Goal: Transaction & Acquisition: Purchase product/service

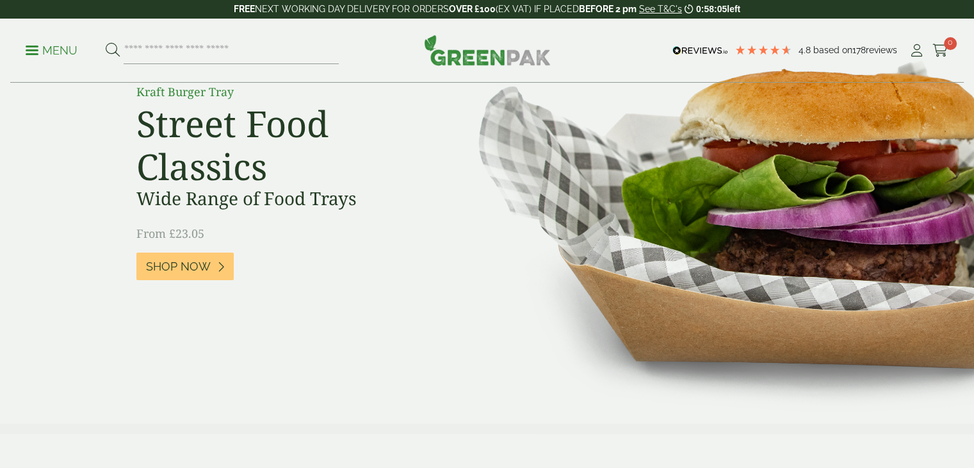
scroll to position [128, 0]
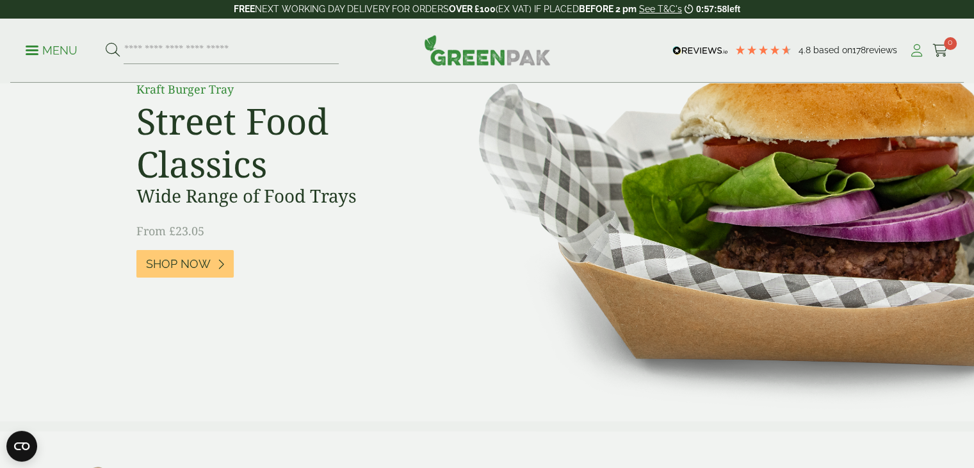
click at [915, 49] on icon at bounding box center [917, 50] width 16 height 13
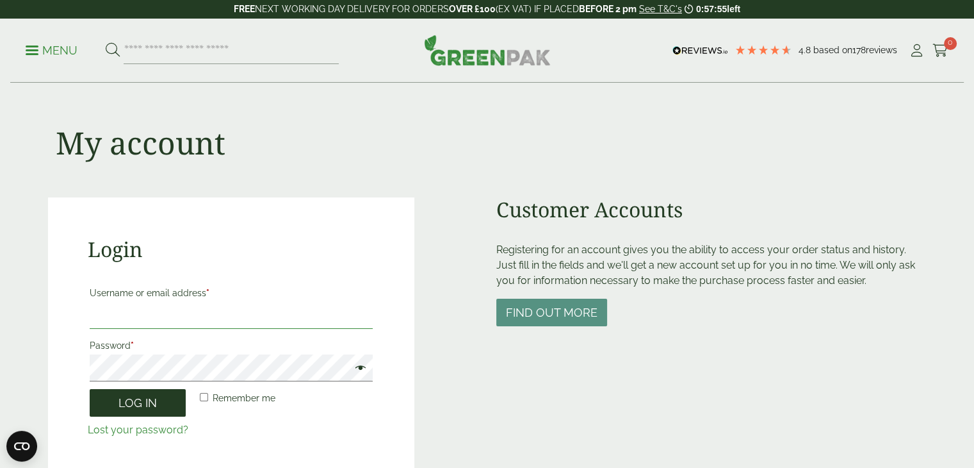
type input "**********"
click at [154, 396] on button "Log in" at bounding box center [138, 403] width 96 height 28
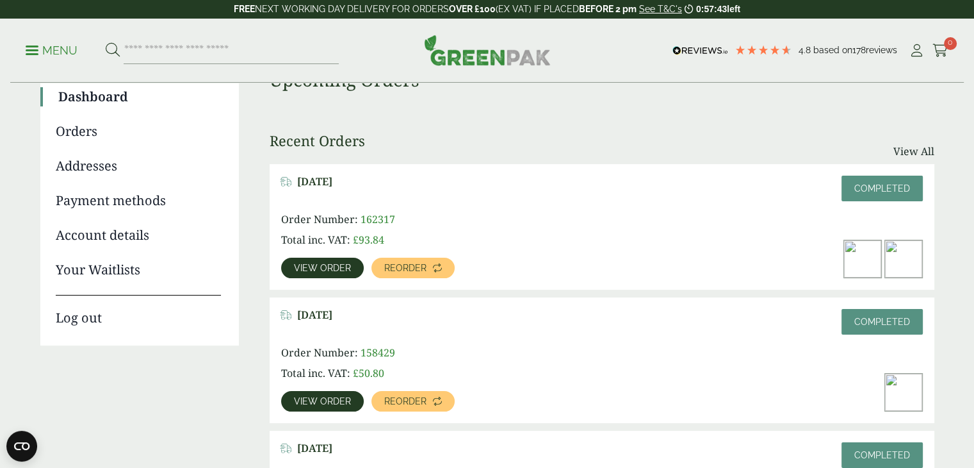
scroll to position [128, 0]
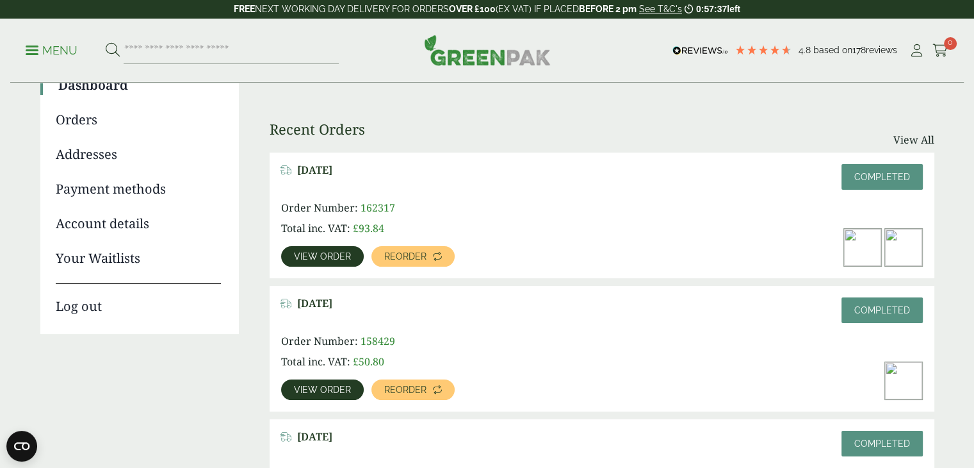
click at [320, 257] on span "View order" at bounding box center [322, 256] width 57 height 9
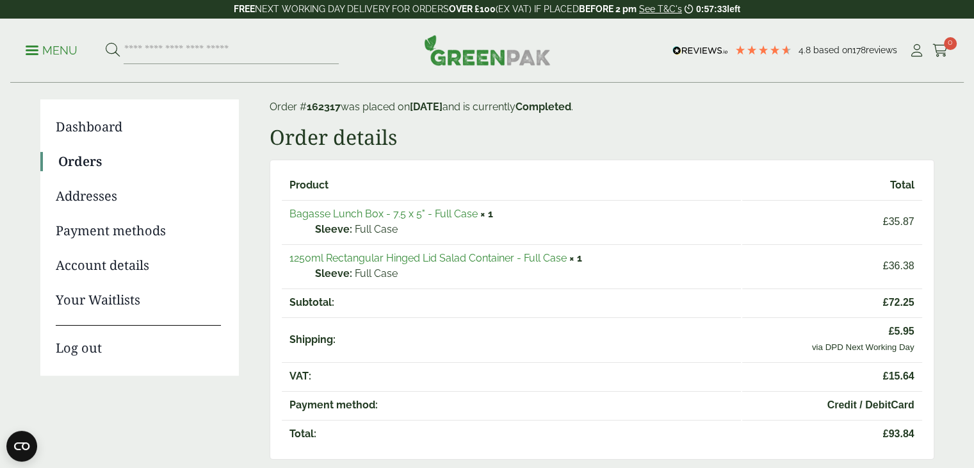
scroll to position [192, 0]
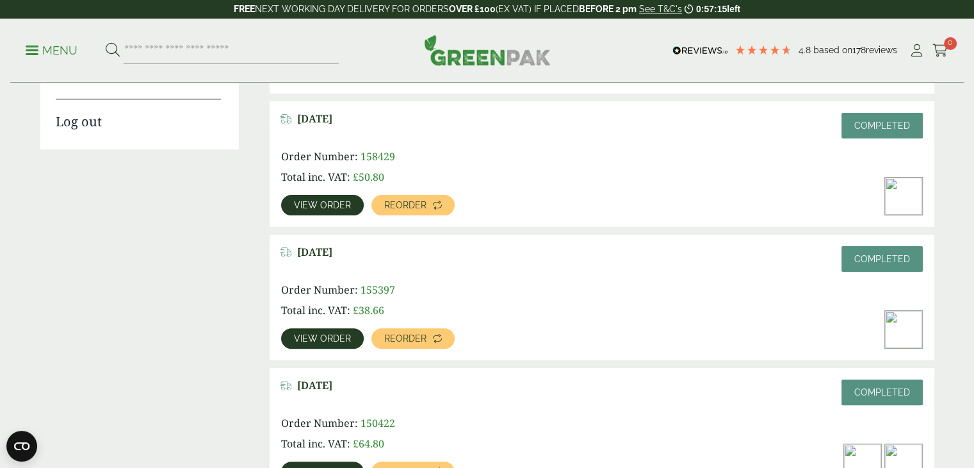
scroll to position [342, 0]
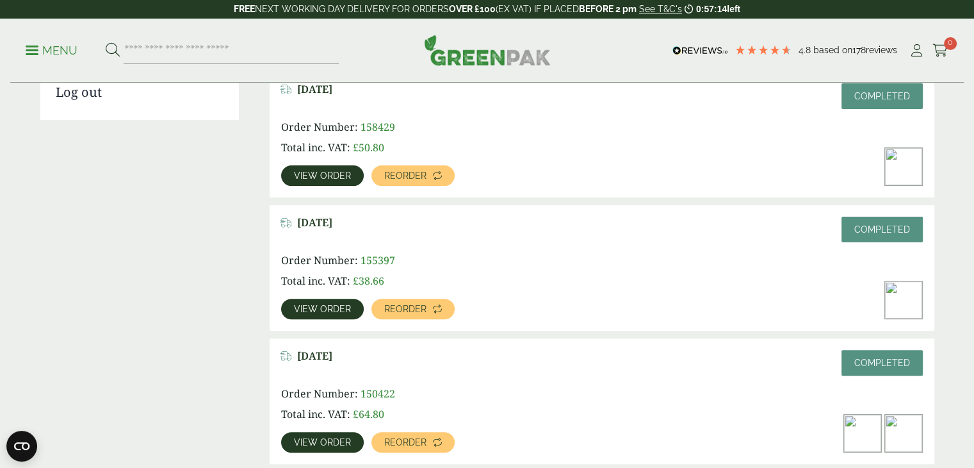
click at [302, 175] on span "View order" at bounding box center [322, 175] width 57 height 9
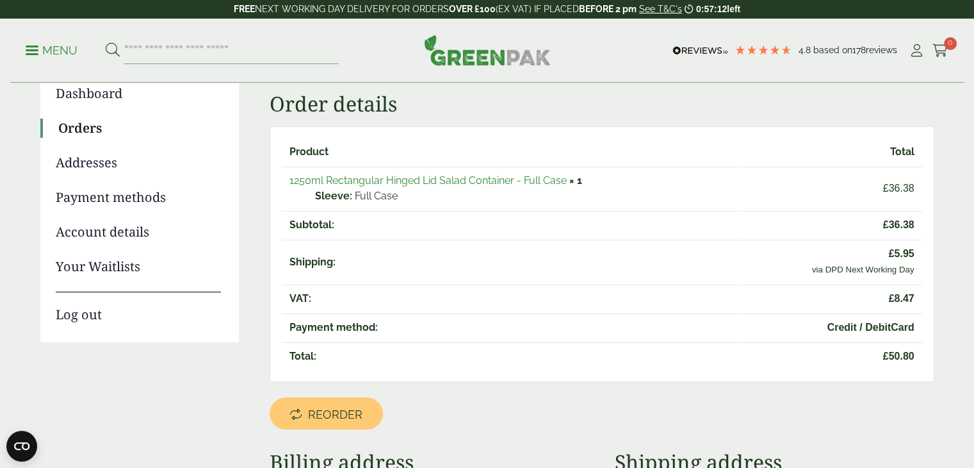
scroll to position [128, 0]
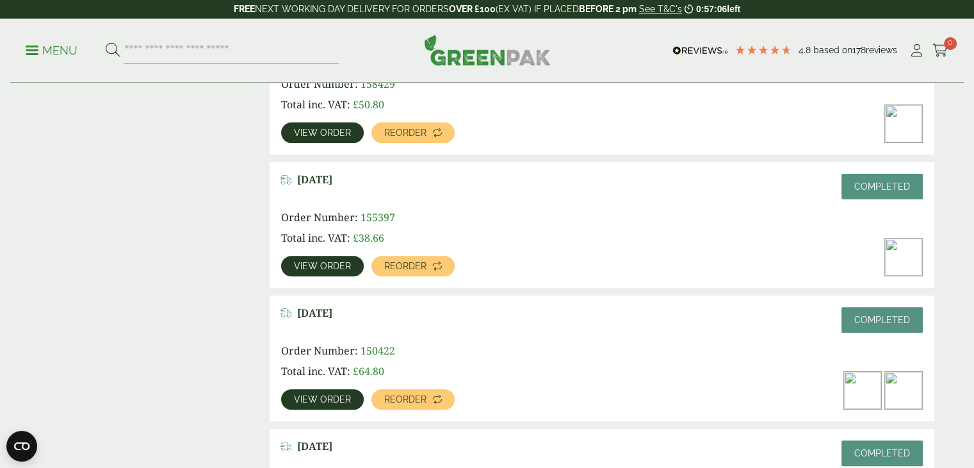
scroll to position [406, 0]
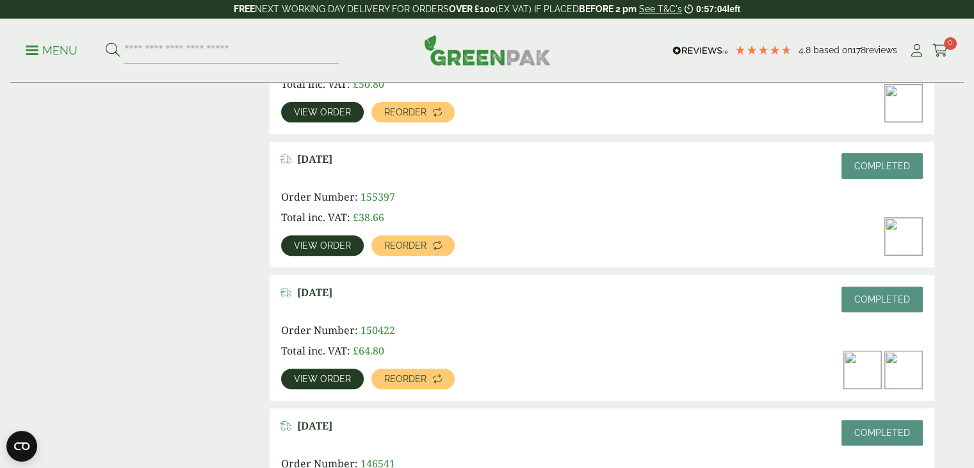
click at [334, 375] on span "View order" at bounding box center [322, 378] width 57 height 9
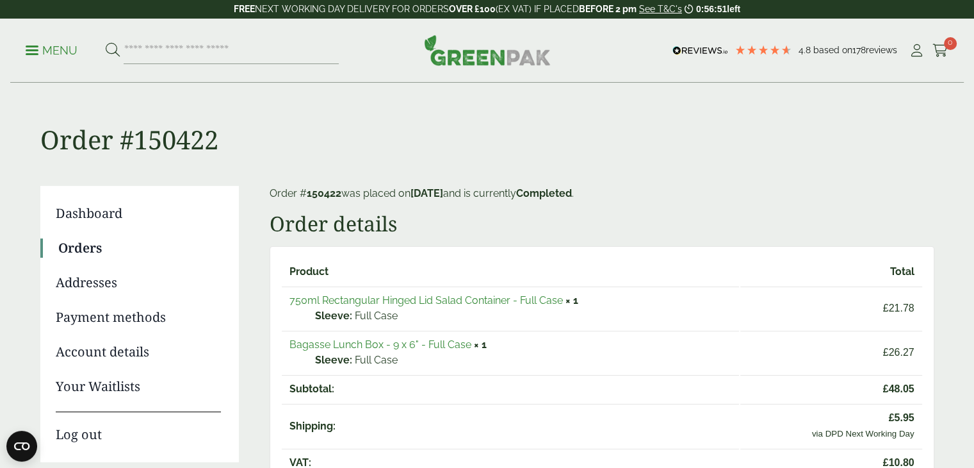
click at [353, 338] on link "Bagasse Lunch Box - 9 x 6" - Full Case" at bounding box center [381, 344] width 182 height 12
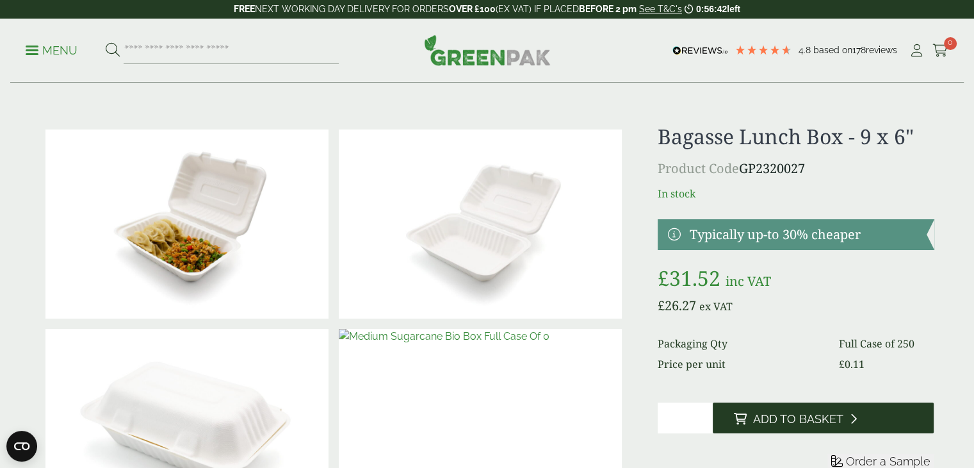
click at [768, 414] on span "Add to Basket" at bounding box center [798, 419] width 90 height 14
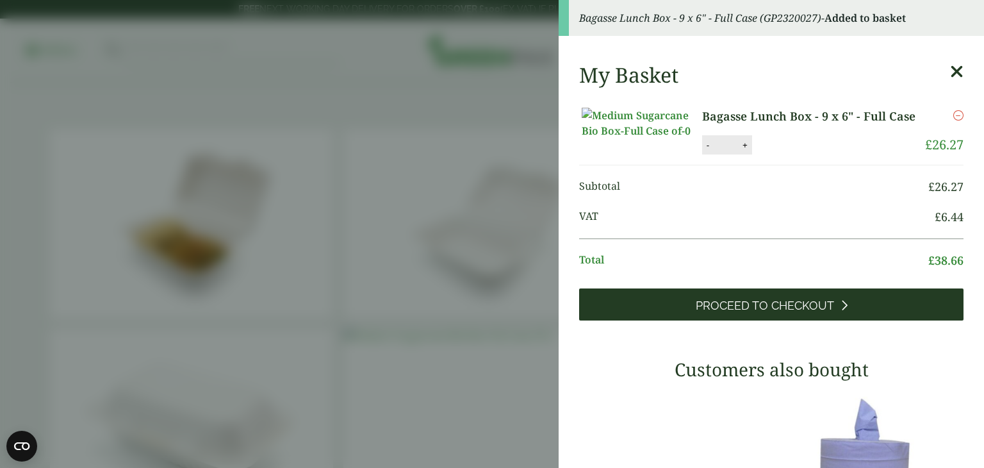
click at [779, 313] on span "Proceed to Checkout" at bounding box center [765, 306] width 138 height 14
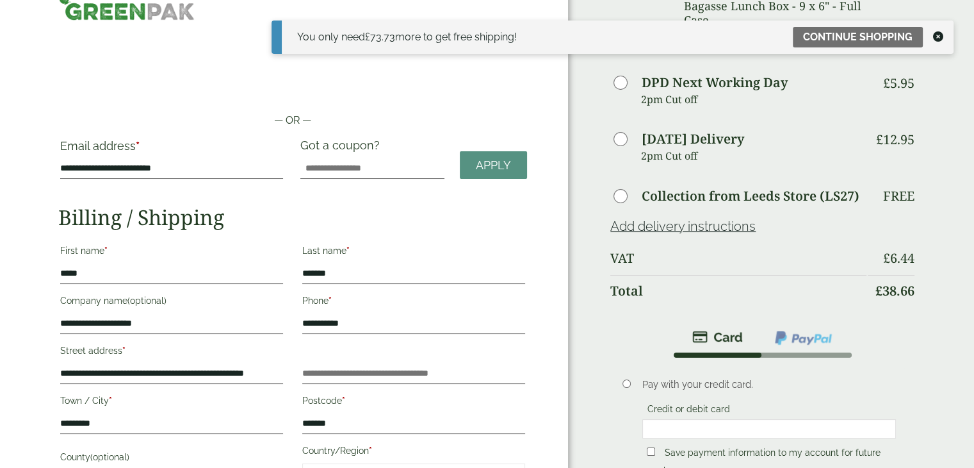
scroll to position [64, 0]
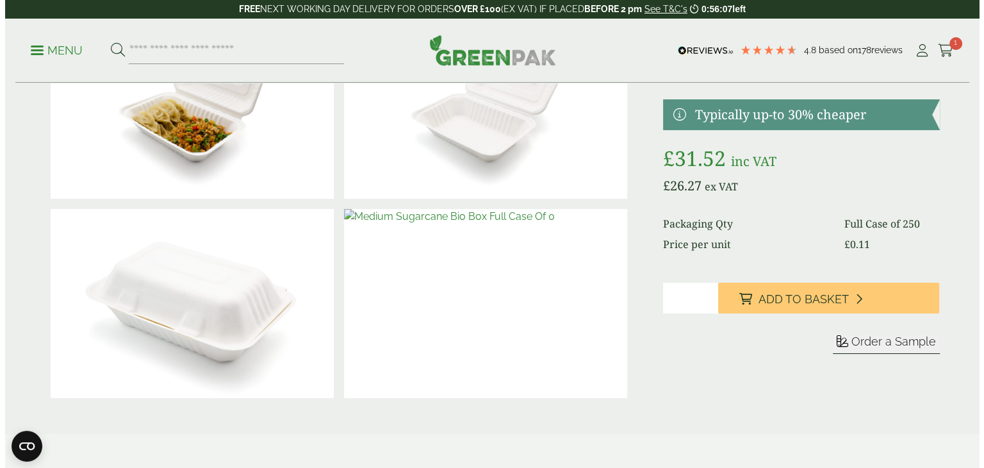
scroll to position [128, 0]
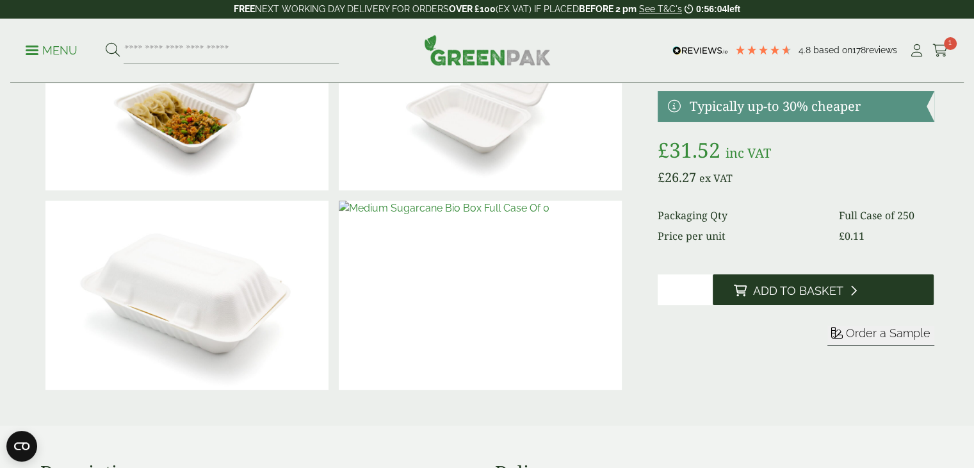
click at [815, 293] on span "Add to Basket" at bounding box center [798, 291] width 90 height 14
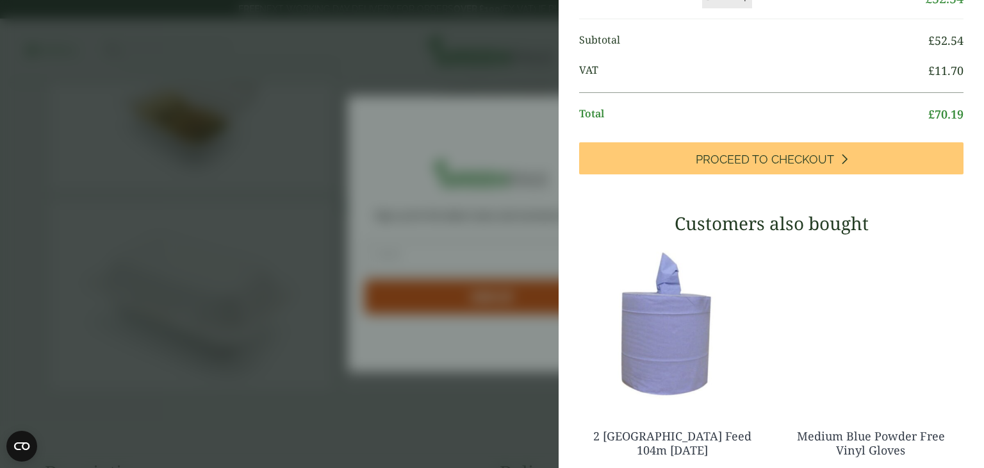
scroll to position [192, 0]
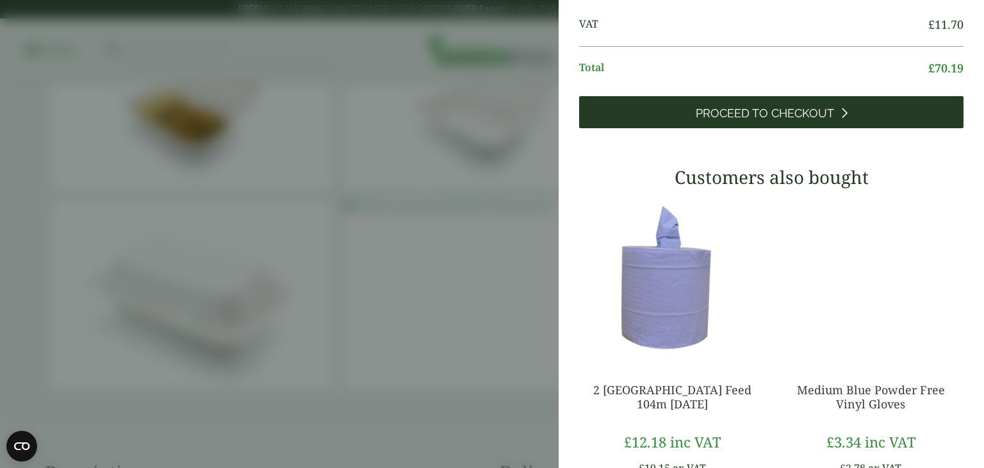
click at [807, 120] on span "Proceed to Checkout" at bounding box center [765, 113] width 138 height 14
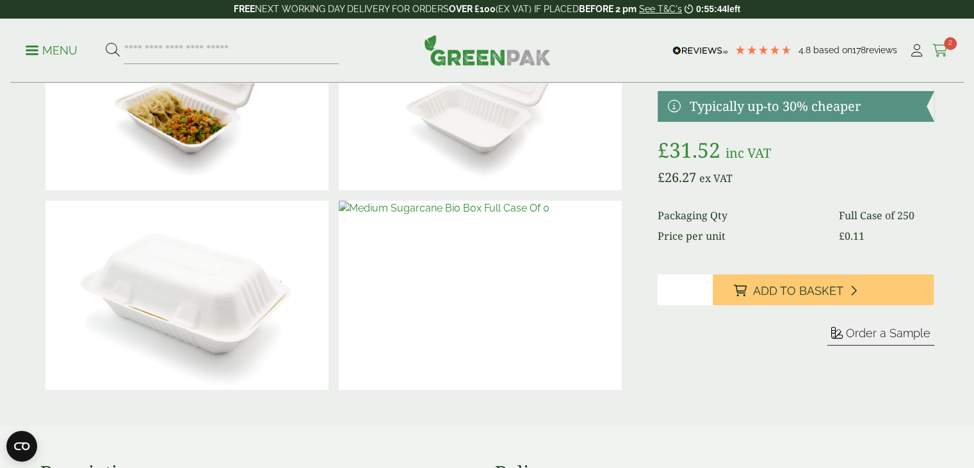
click at [951, 40] on span "2" at bounding box center [950, 43] width 13 height 13
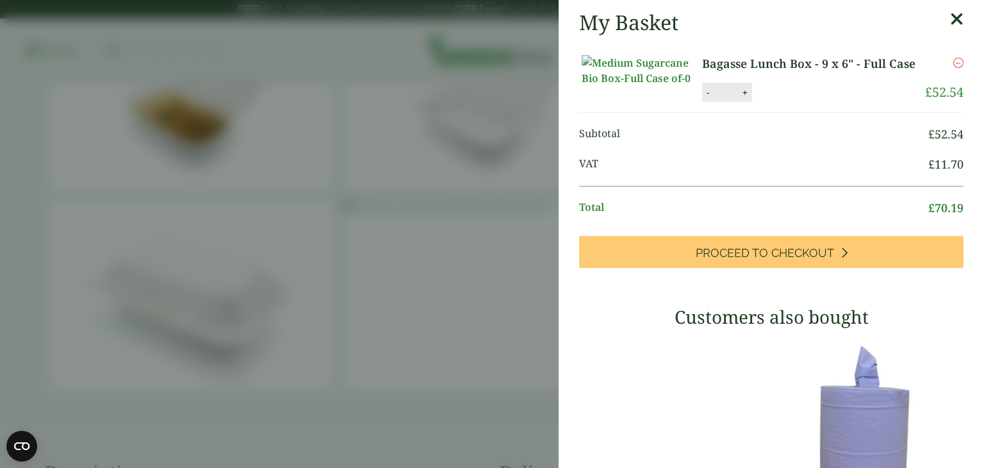
click at [703, 98] on button "-" at bounding box center [708, 92] width 10 height 11
type input "*"
click at [797, 102] on button "Update" at bounding box center [787, 92] width 64 height 19
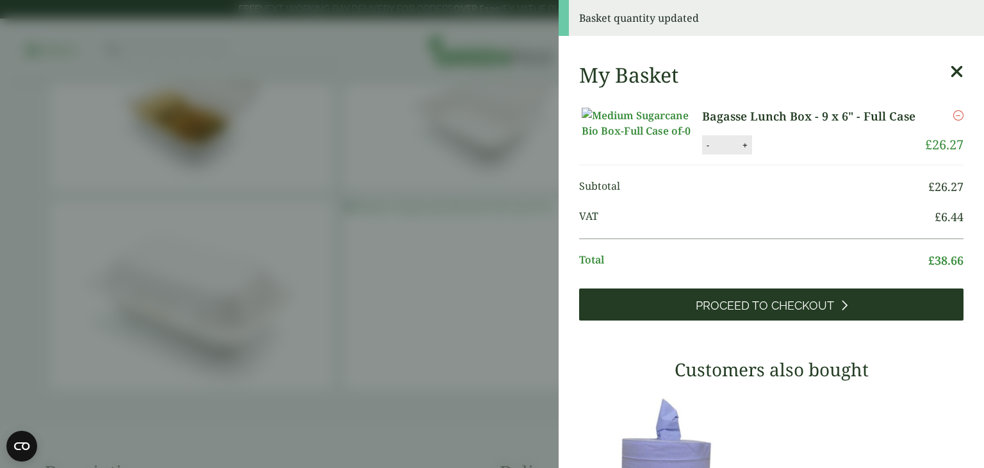
click at [799, 313] on span "Proceed to Checkout" at bounding box center [765, 306] width 138 height 14
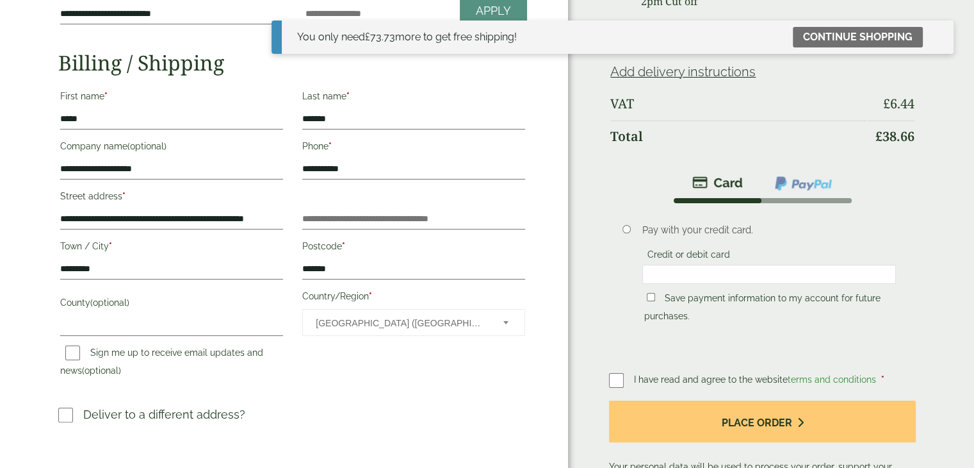
scroll to position [256, 0]
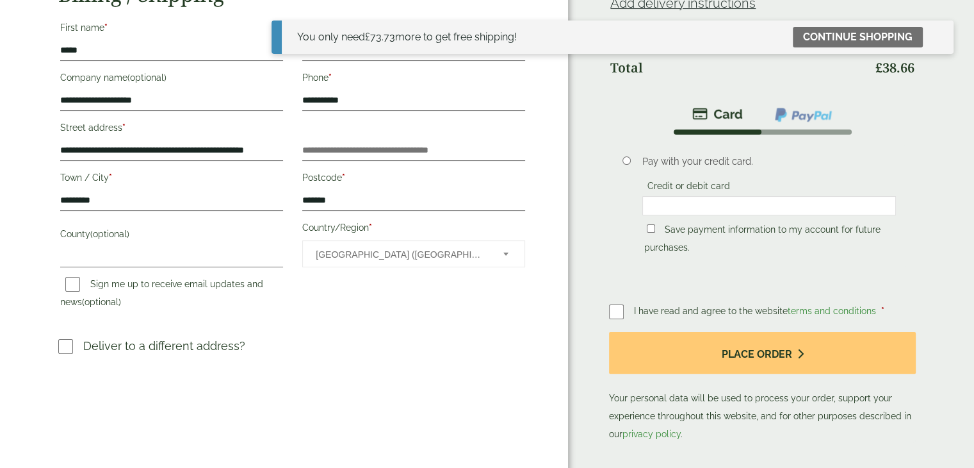
click at [832, 196] on div at bounding box center [770, 205] width 254 height 19
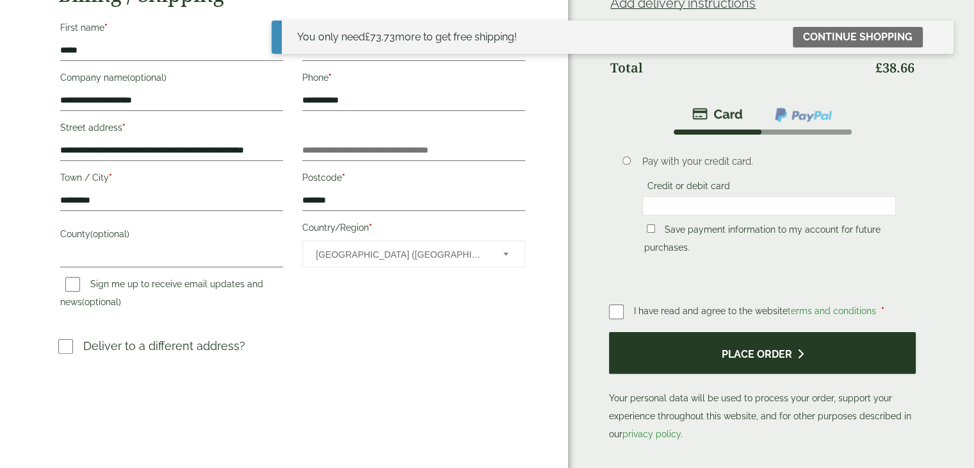
click at [770, 349] on button "Place order" at bounding box center [762, 353] width 307 height 42
